Goal: Transaction & Acquisition: Purchase product/service

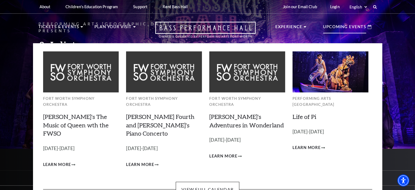
click at [370, 25] on icon at bounding box center [369, 27] width 4 height 4
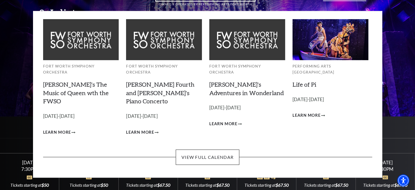
scroll to position [31, 0]
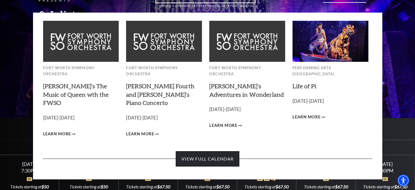
click at [213, 151] on link "View Full Calendar" at bounding box center [208, 158] width 64 height 15
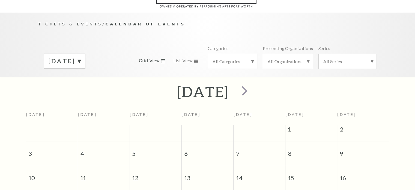
scroll to position [48, 0]
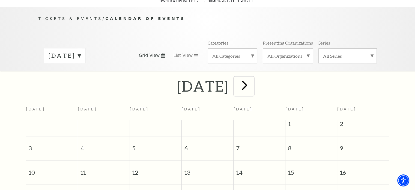
click at [252, 80] on span "next" at bounding box center [245, 85] width 16 height 16
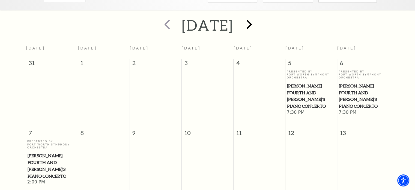
scroll to position [106, 0]
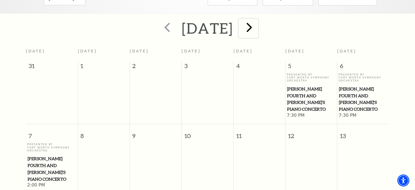
click at [257, 24] on span "next" at bounding box center [249, 27] width 16 height 16
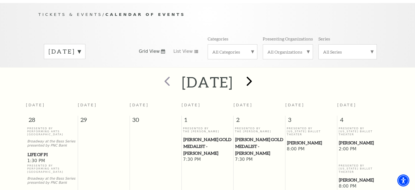
scroll to position [48, 0]
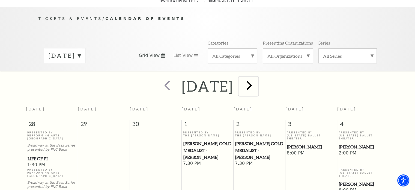
click at [257, 82] on span "next" at bounding box center [249, 85] width 16 height 16
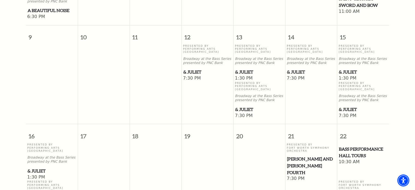
scroll to position [332, 0]
click at [349, 71] on span "& Juliet" at bounding box center [363, 71] width 49 height 7
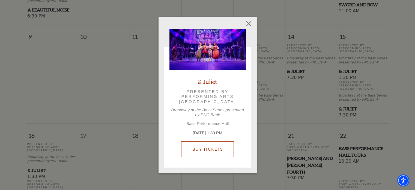
click at [220, 150] on link "Buy Tickets" at bounding box center [207, 148] width 53 height 15
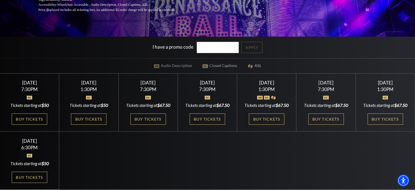
scroll to position [118, 0]
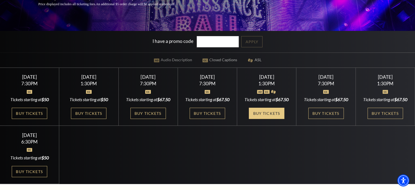
click at [268, 119] on link "Buy Tickets" at bounding box center [266, 112] width 35 height 11
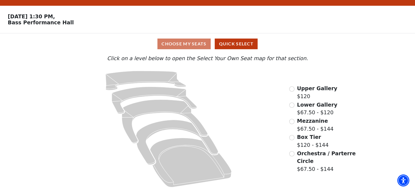
scroll to position [14, 0]
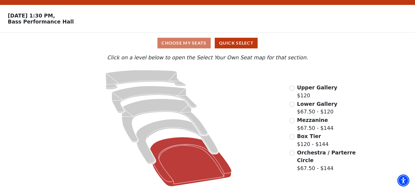
click at [175, 142] on icon "Orchestra / Parterre Circle - Seats Available: 33" at bounding box center [191, 161] width 82 height 49
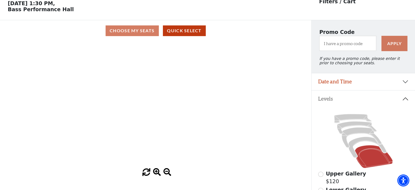
scroll to position [0, 0]
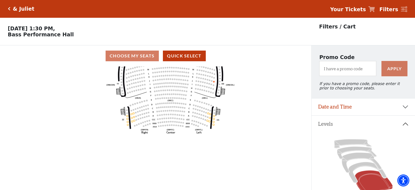
click at [9, 10] on icon "Click here to go back to filters" at bounding box center [9, 9] width 2 height 4
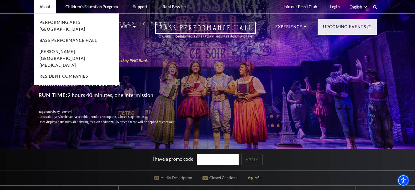
click at [40, 5] on p "About" at bounding box center [45, 6] width 11 height 5
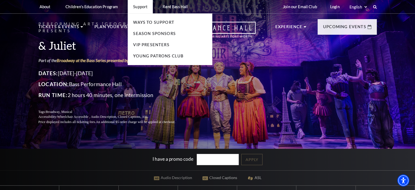
click at [141, 8] on p "Support" at bounding box center [140, 6] width 14 height 5
